Goal: Information Seeking & Learning: Understand process/instructions

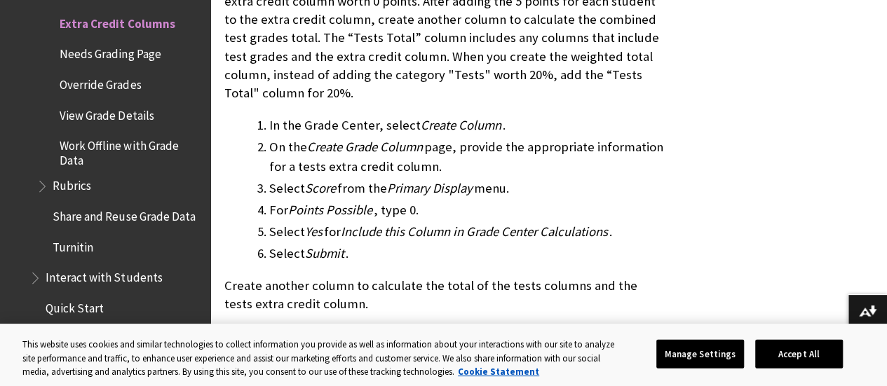
scroll to position [1467, 0]
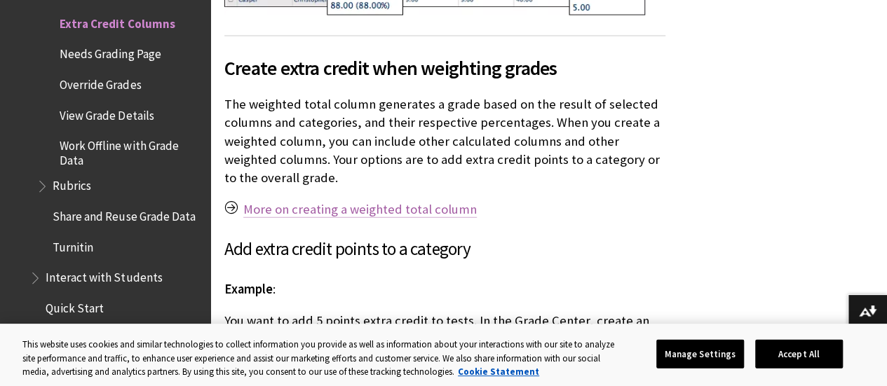
click at [332, 201] on link "More on creating a weighted total column" at bounding box center [360, 209] width 234 height 17
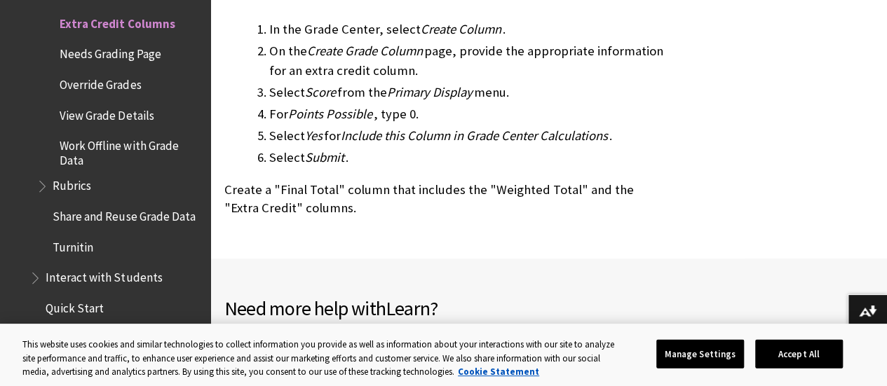
scroll to position [2656, 0]
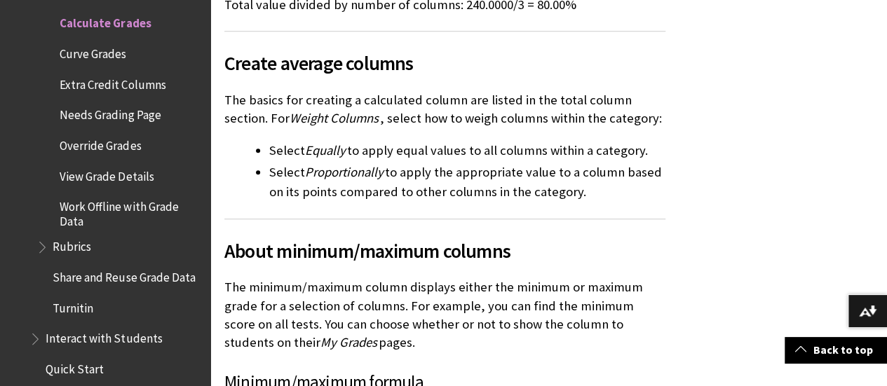
scroll to position [8502, 0]
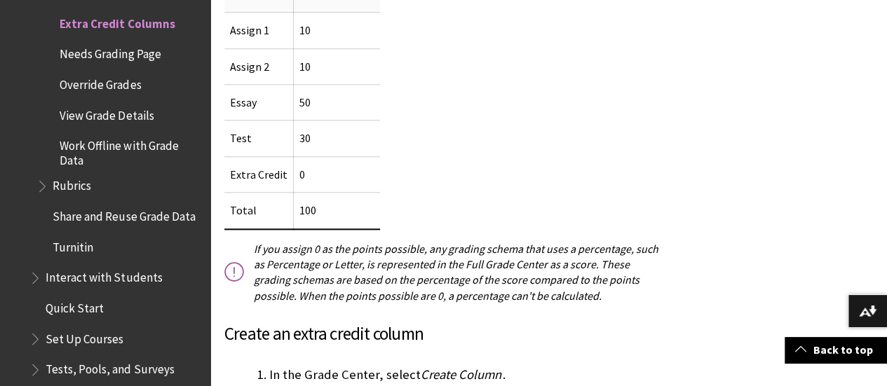
scroll to position [757, 0]
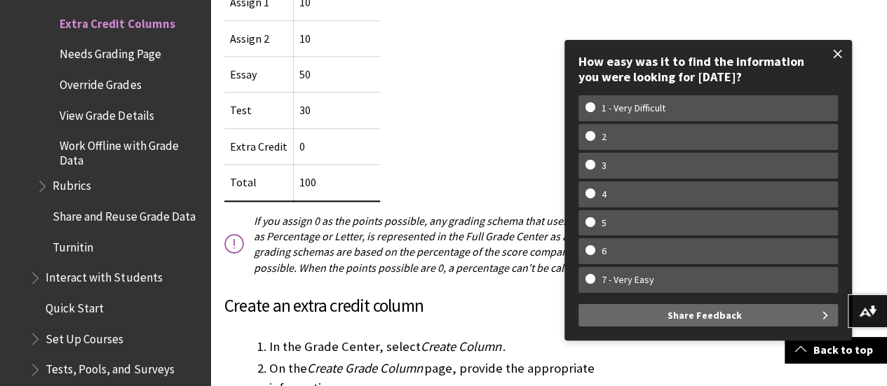
click at [836, 58] on span at bounding box center [837, 53] width 29 height 29
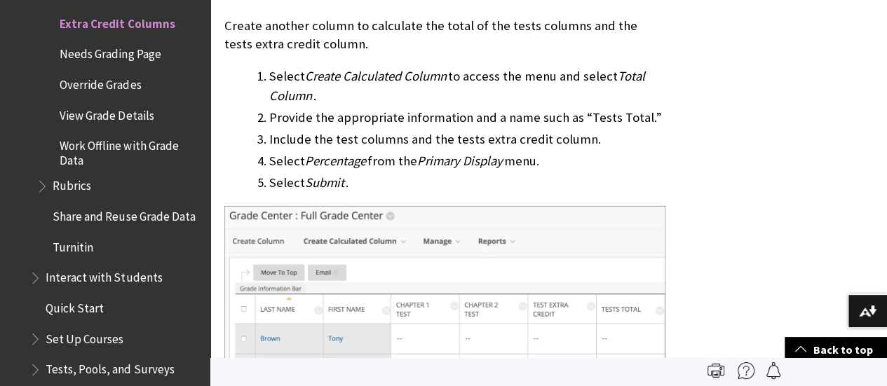
scroll to position [2057, 0]
